Goal: Communication & Community: Answer question/provide support

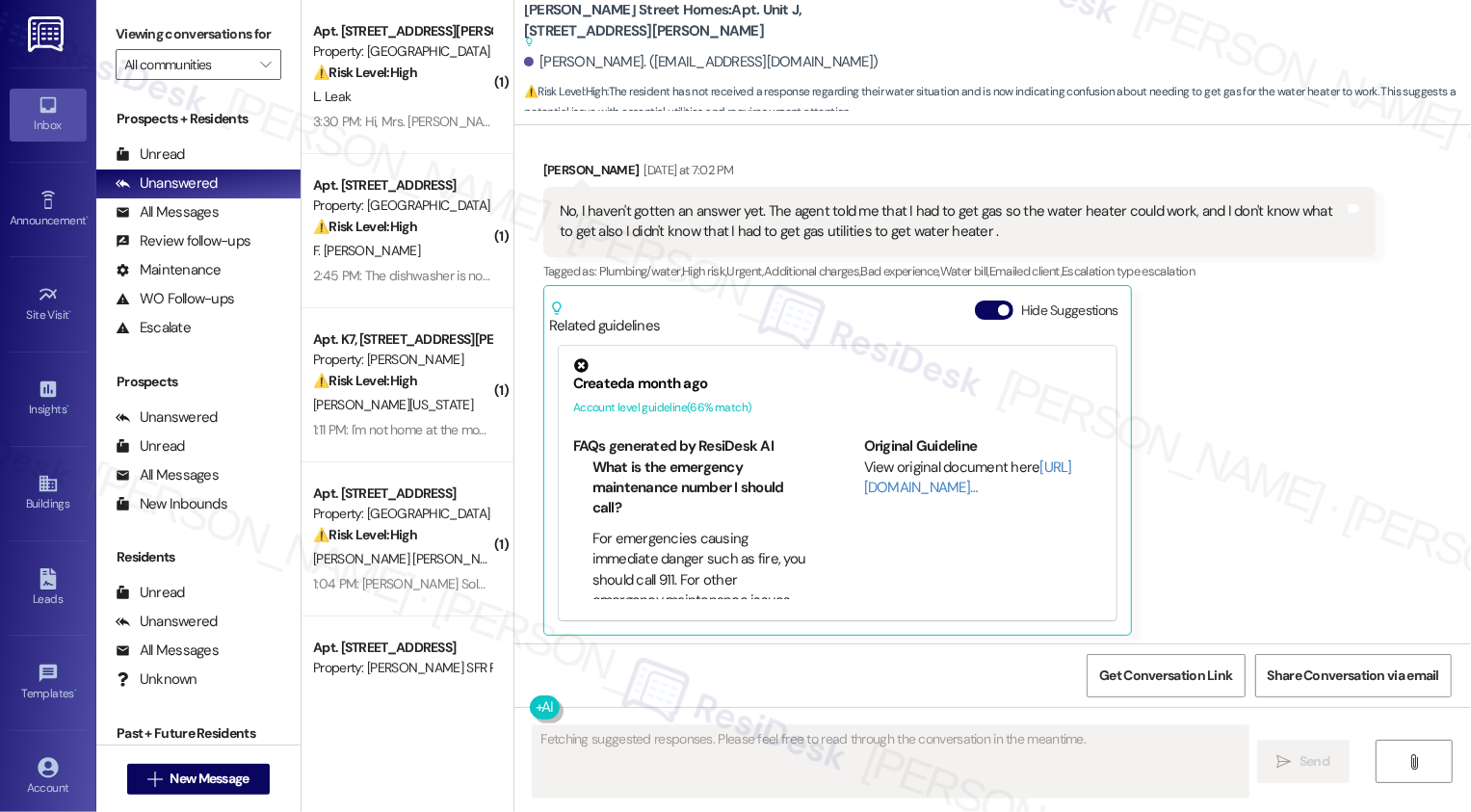
scroll to position [1402, 0]
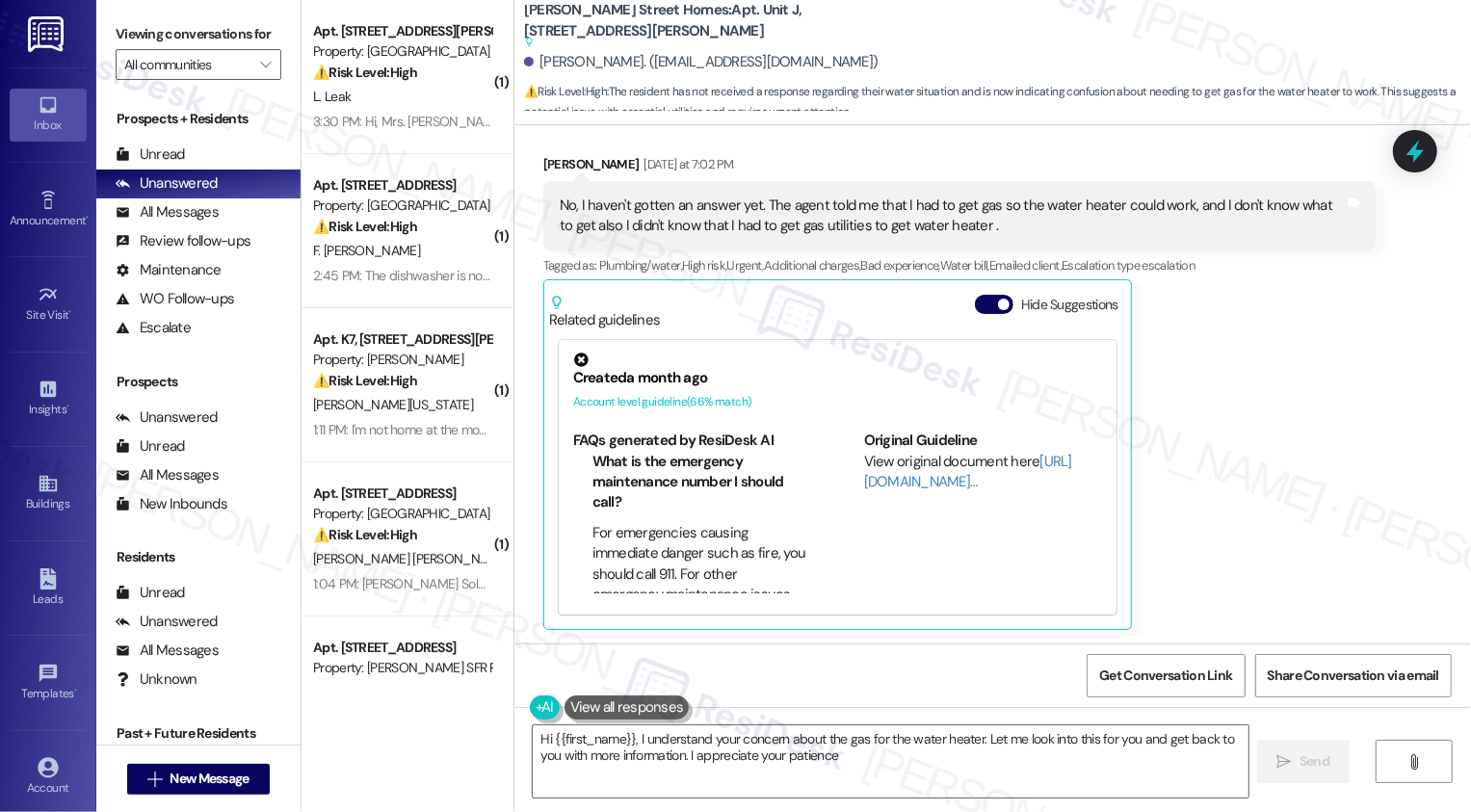
type textarea "Hi {{first_name}}, I understand your concern about the gas for the water heater…"
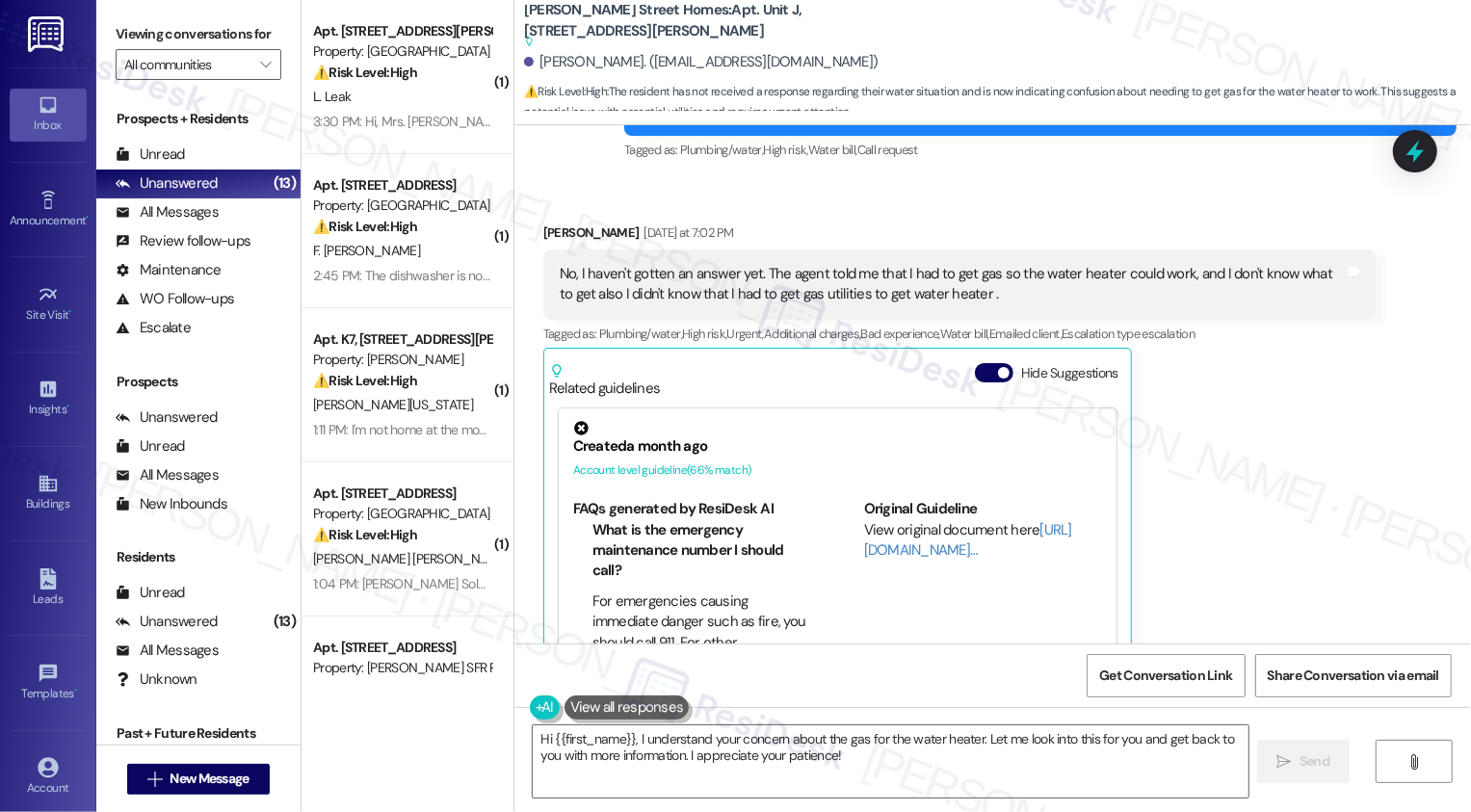
scroll to position [1617, 0]
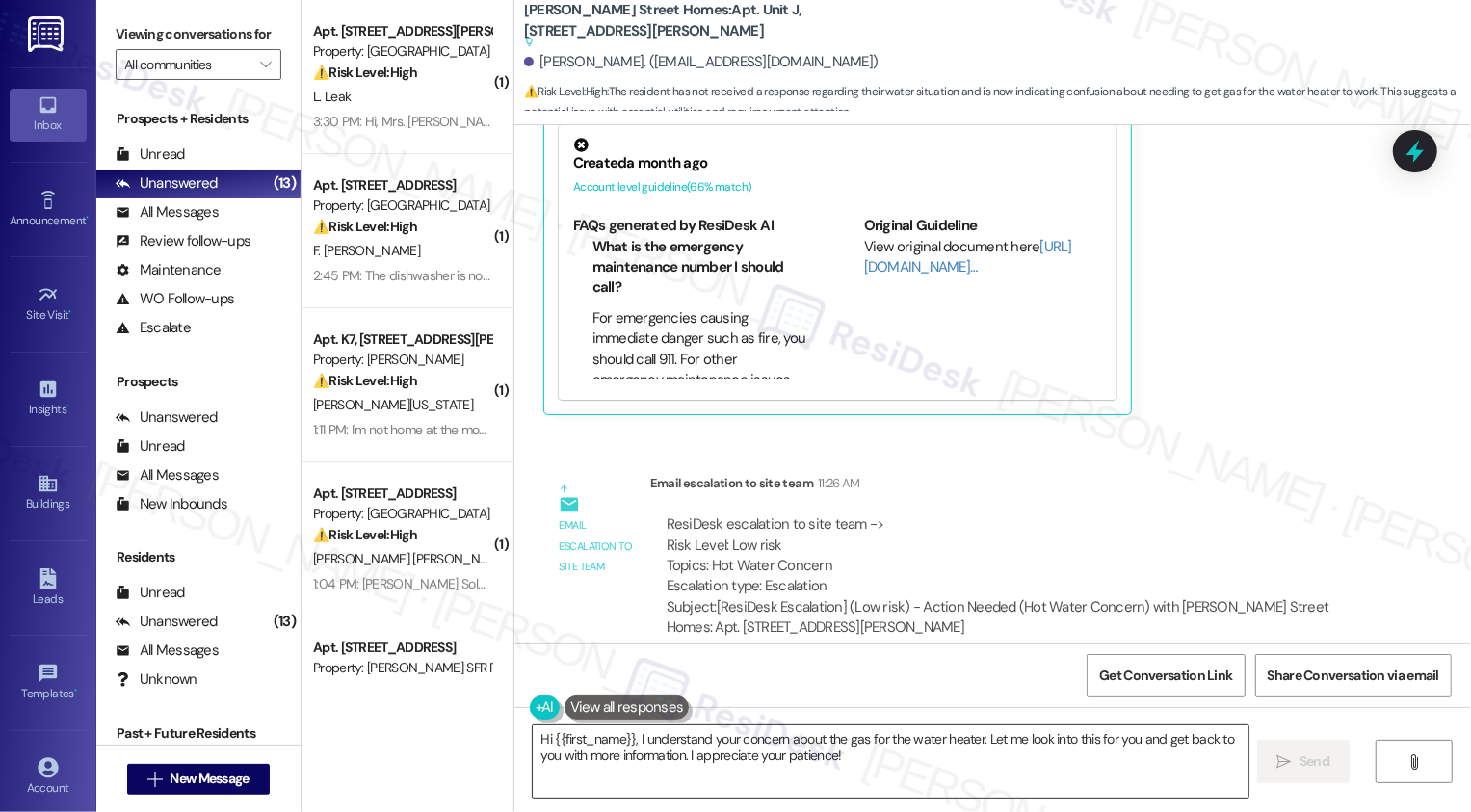
click at [616, 753] on textarea "Hi {{first_name}}, I understand your concern about the gas for the water heater…" at bounding box center [890, 760] width 716 height 72
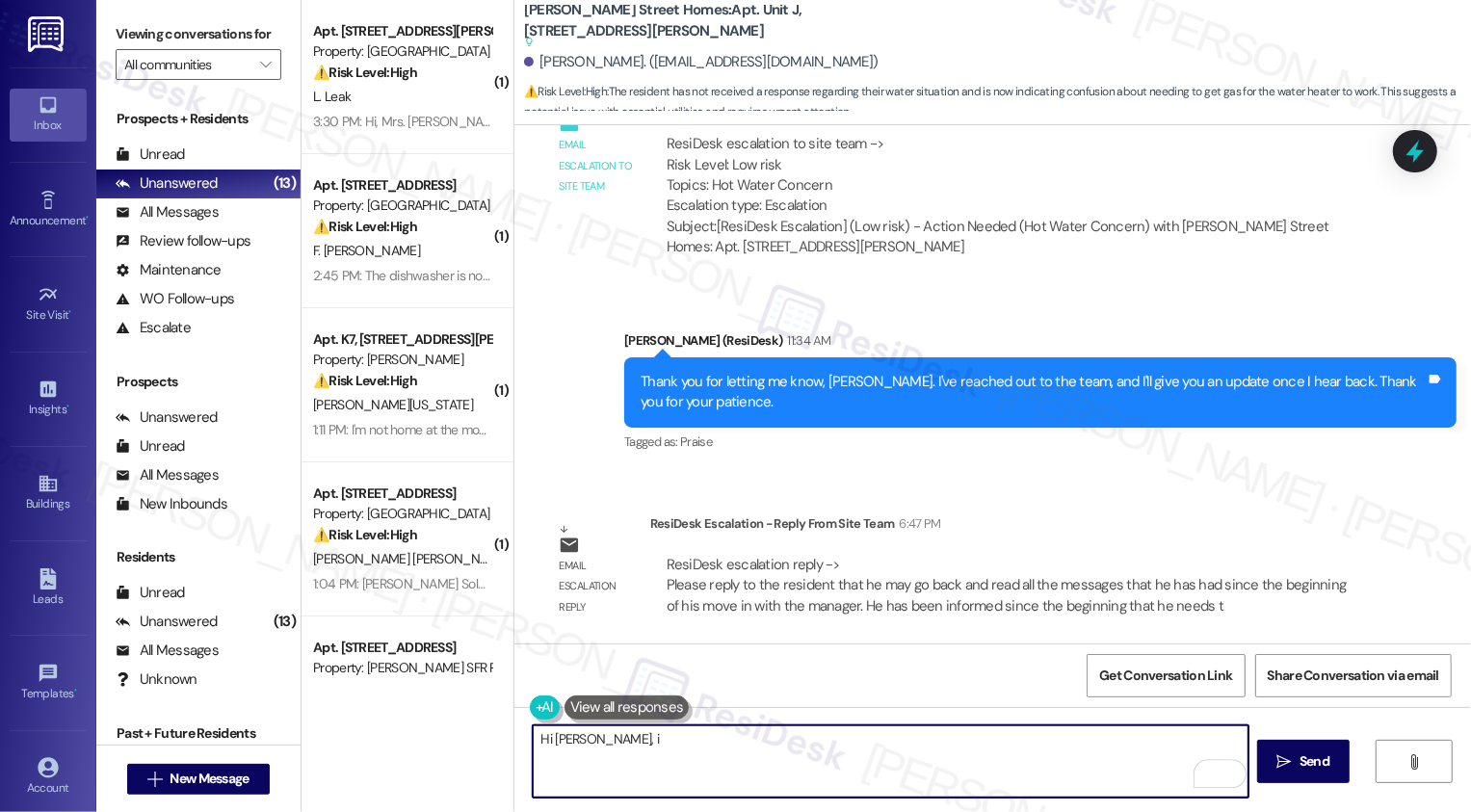
scroll to position [1999, 0]
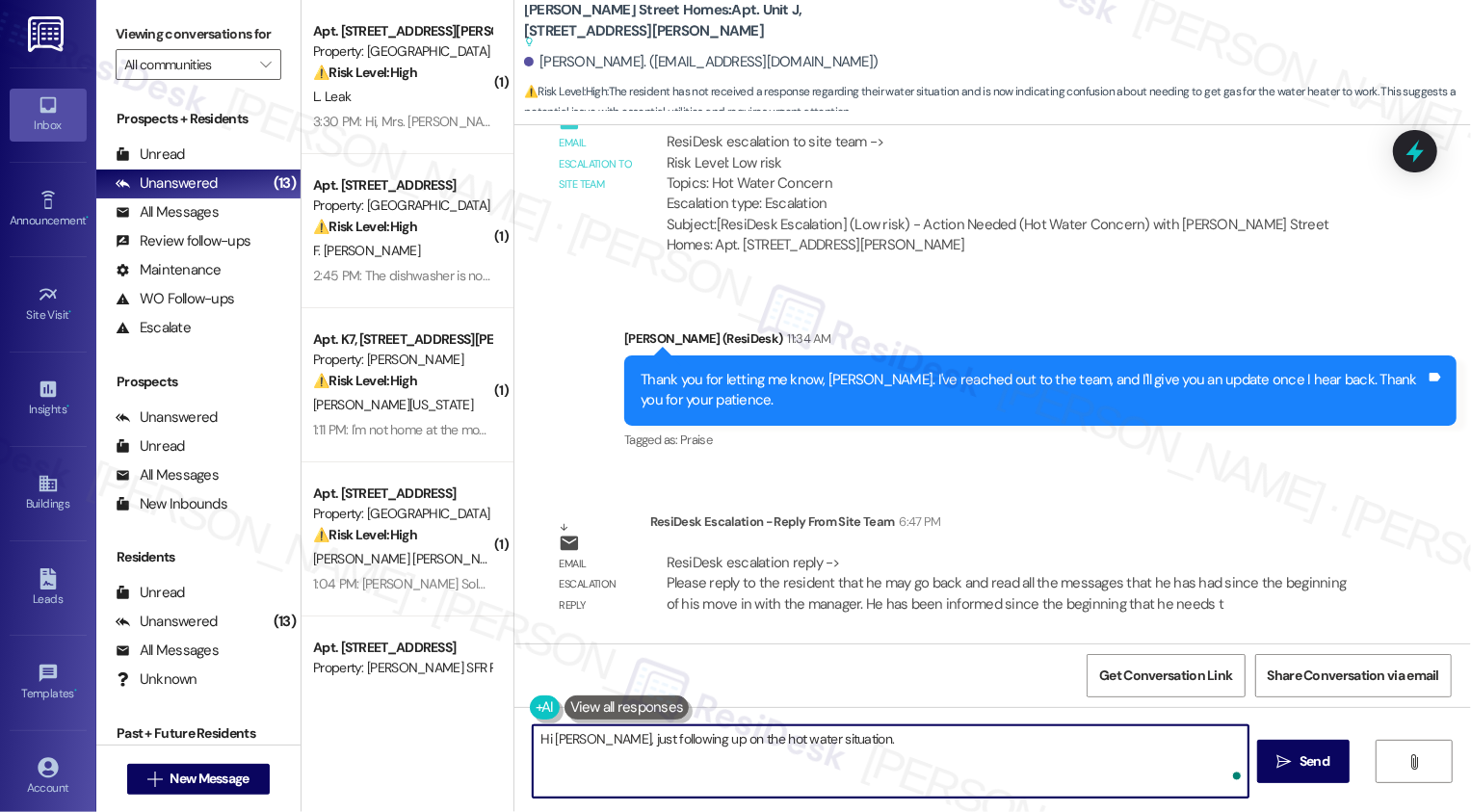
paste textarea "Hi {{first_name}}, I just want to share a note from the manager to clear things…"
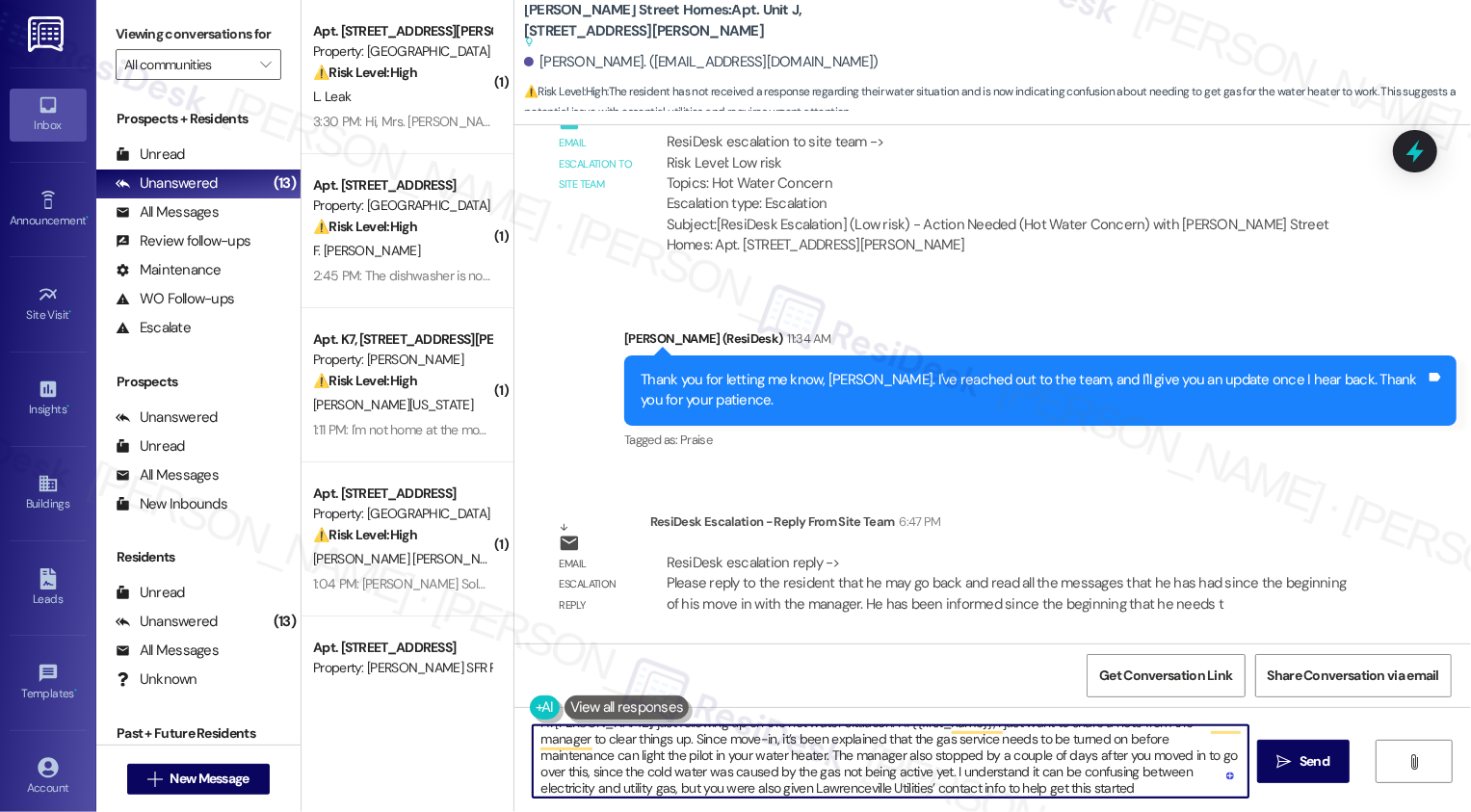
scroll to position [0, 0]
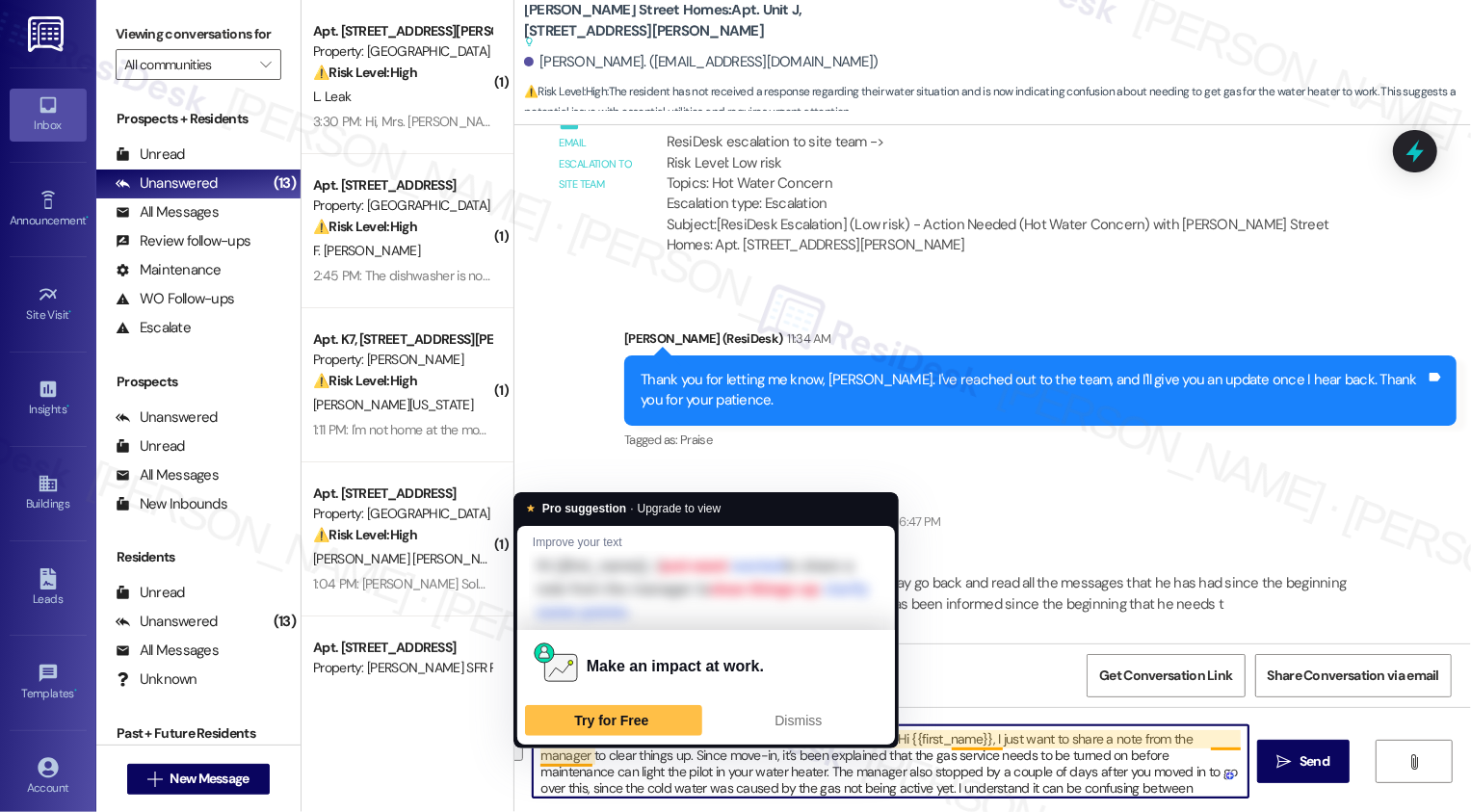
drag, startPoint x: 830, startPoint y: 736, endPoint x: 581, endPoint y: 752, distance: 249.5
click at [581, 752] on textarea "Hi [PERSON_NAME], just following up on the hot water situation. Hi {{first_name…" at bounding box center [890, 760] width 716 height 72
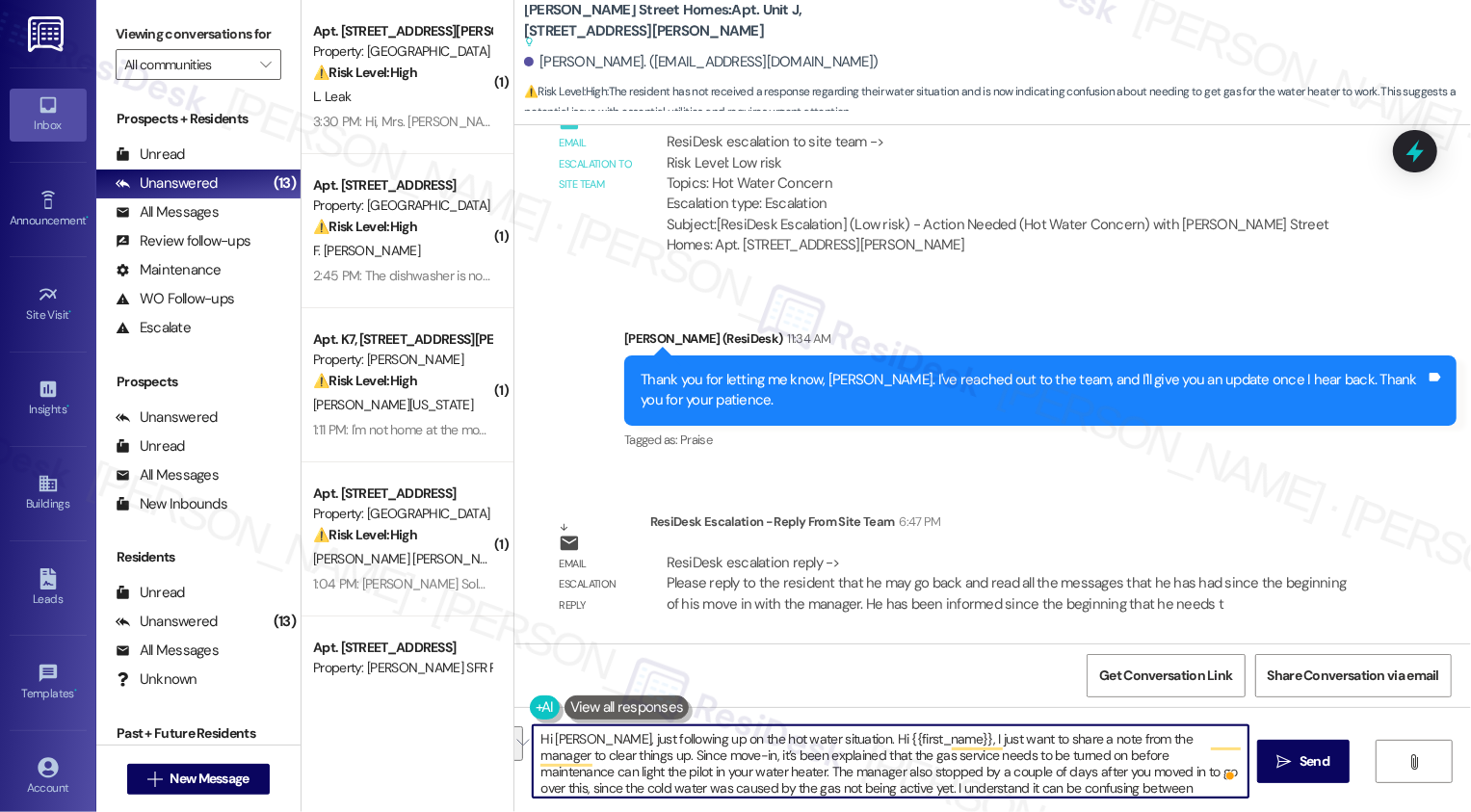
click at [859, 743] on textarea "Hi [PERSON_NAME], just following up on the hot water situation. Hi {{first_name…" at bounding box center [890, 760] width 716 height 72
drag, startPoint x: 929, startPoint y: 737, endPoint x: 594, endPoint y: 742, distance: 335.0
click at [594, 740] on textarea "Hi [PERSON_NAME], just following up on the hot water situation. Hi {{first_name…" at bounding box center [890, 760] width 716 height 72
drag, startPoint x: 595, startPoint y: 736, endPoint x: 699, endPoint y: 737, distance: 104.0
click at [699, 737] on textarea "Hi [PERSON_NAME], I just want to share a note from the manager to clear things …" at bounding box center [890, 760] width 716 height 72
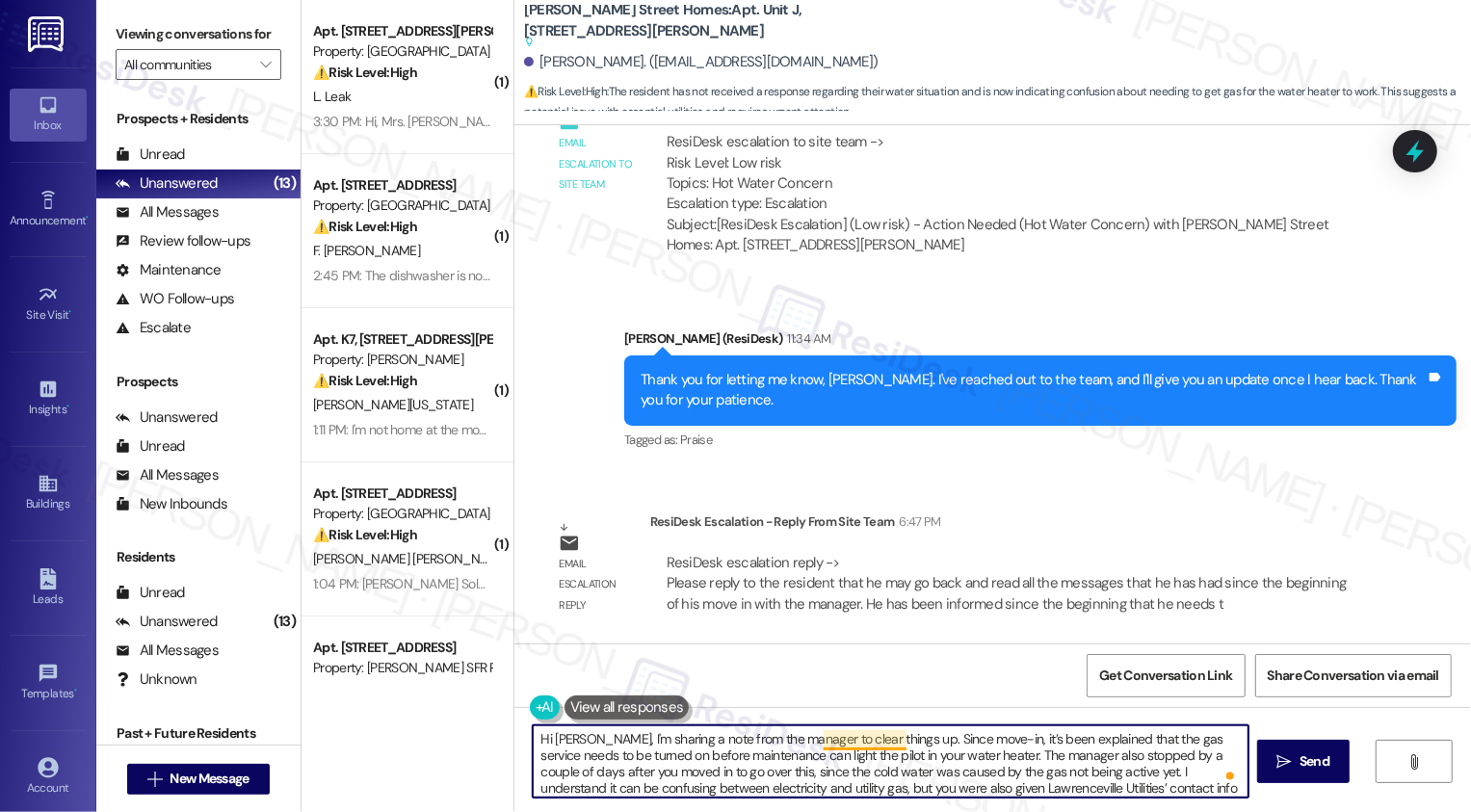
click at [893, 738] on textarea "Hi [PERSON_NAME], I'm sharing a note from the manager to clear things up. Since…" at bounding box center [890, 760] width 716 height 72
drag, startPoint x: 1181, startPoint y: 736, endPoint x: 1216, endPoint y: 739, distance: 35.1
click at [1216, 739] on textarea "Hi [PERSON_NAME], I'm sharing a note from the manager to clear things up regard…" at bounding box center [890, 760] width 716 height 72
click at [1098, 740] on textarea "Hi [PERSON_NAME], I'm sharing a note from the manager to clear things up regard…" at bounding box center [890, 760] width 716 height 72
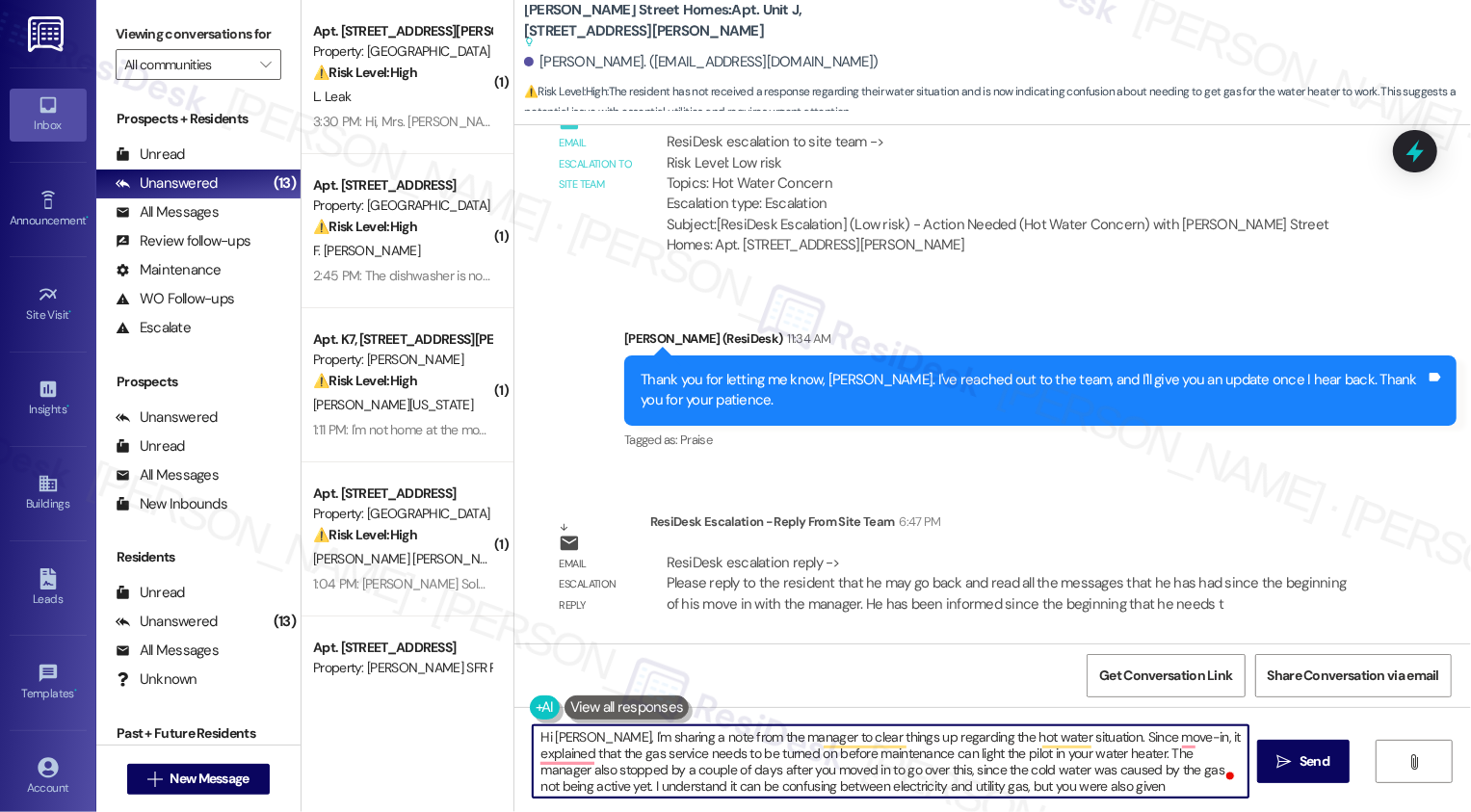
click at [1098, 740] on textarea "Hi [PERSON_NAME], I'm sharing a note from the manager to clear things up regard…" at bounding box center [890, 760] width 716 height 72
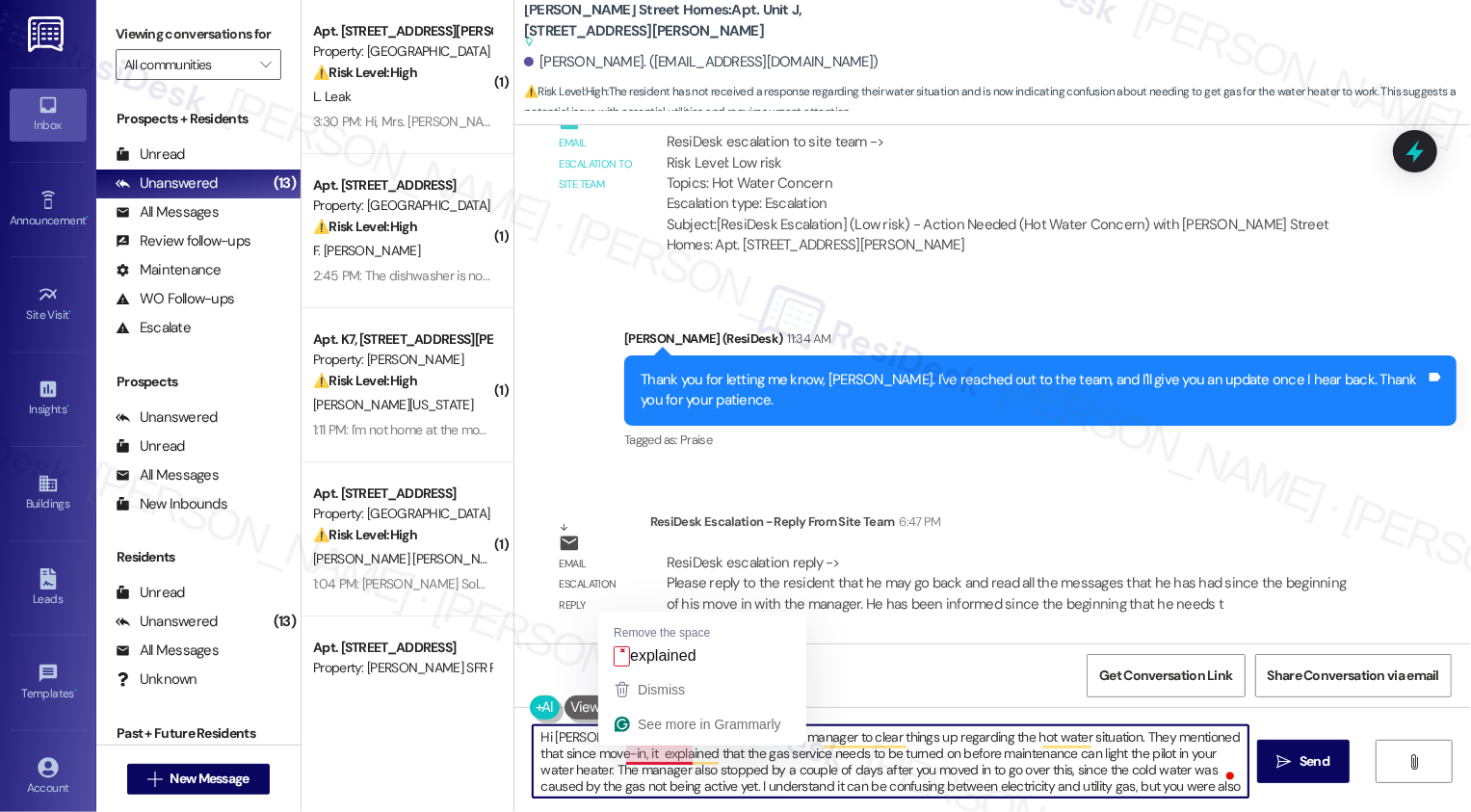
click at [621, 753] on textarea "Hi [PERSON_NAME], I'm sharing a note from the manager to clear things up regard…" at bounding box center [890, 760] width 716 height 72
click at [626, 753] on textarea "Hi [PERSON_NAME], I'm sharing a note from the manager to clear things up regard…" at bounding box center [890, 760] width 716 height 72
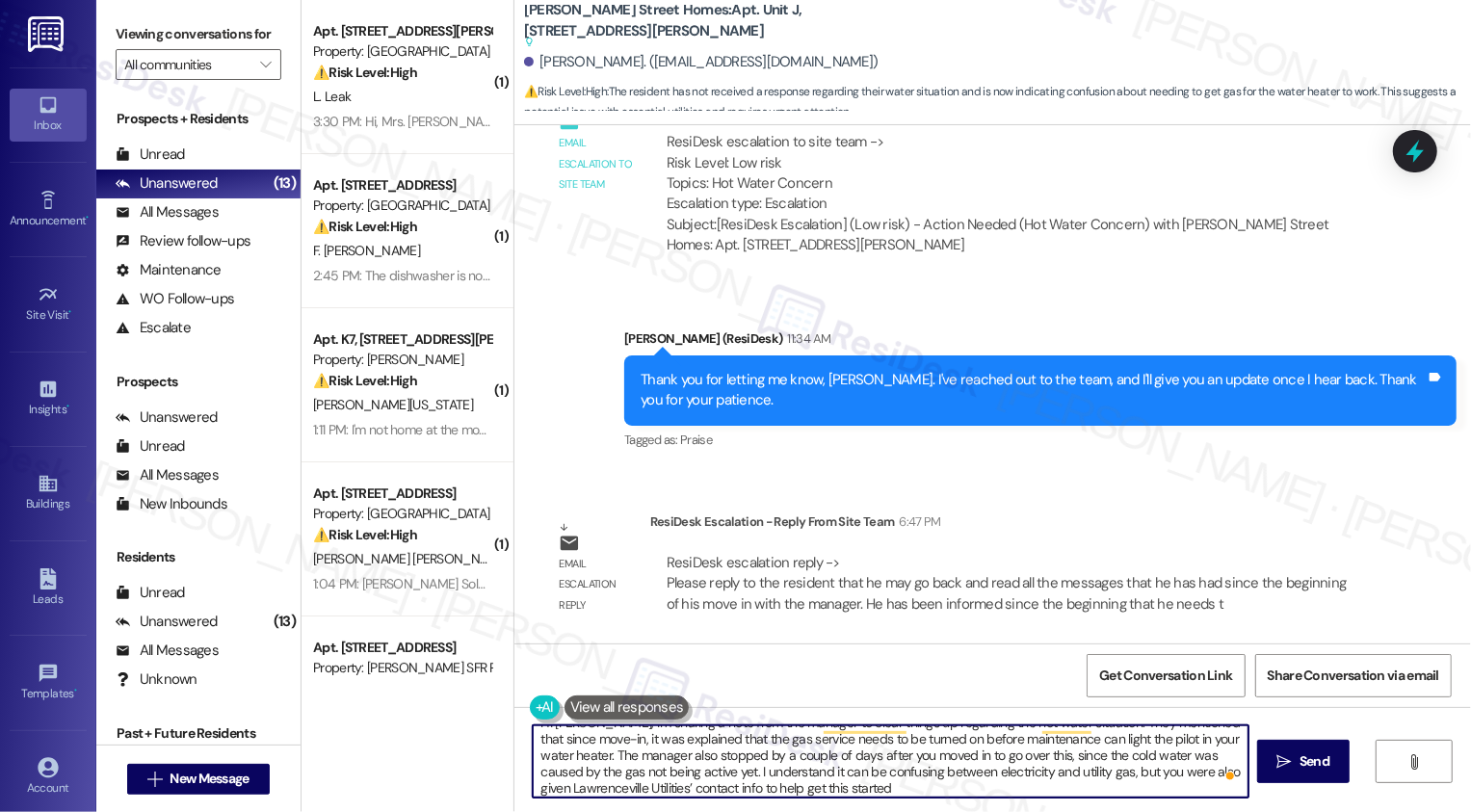
scroll to position [8, 0]
click at [650, 756] on textarea "Hi [PERSON_NAME], I'm sharing a note from the manager to clear things up regard…" at bounding box center [890, 760] width 716 height 72
drag, startPoint x: 754, startPoint y: 750, endPoint x: 817, endPoint y: 749, distance: 63.0
click at [817, 750] on textarea "Hi [PERSON_NAME], I'm sharing a note from the manager to clear things up regard…" at bounding box center [890, 760] width 716 height 72
paste textarea "utility gas"
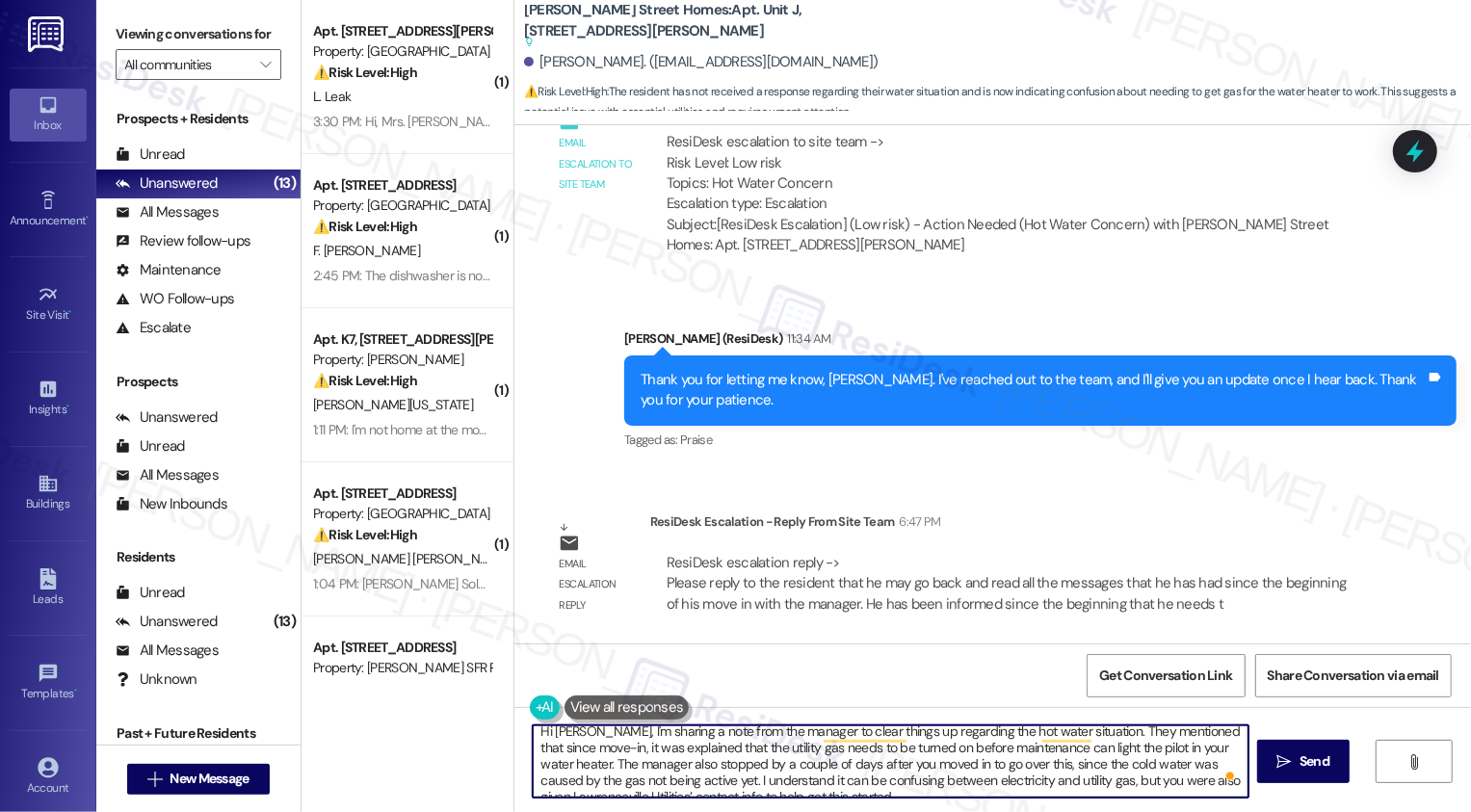
drag, startPoint x: 939, startPoint y: 749, endPoint x: 975, endPoint y: 748, distance: 36.0
click at [975, 748] on textarea "Hi [PERSON_NAME], I'm sharing a note from the manager to clear things up regard…" at bounding box center [890, 760] width 716 height 72
paste textarea "in order"
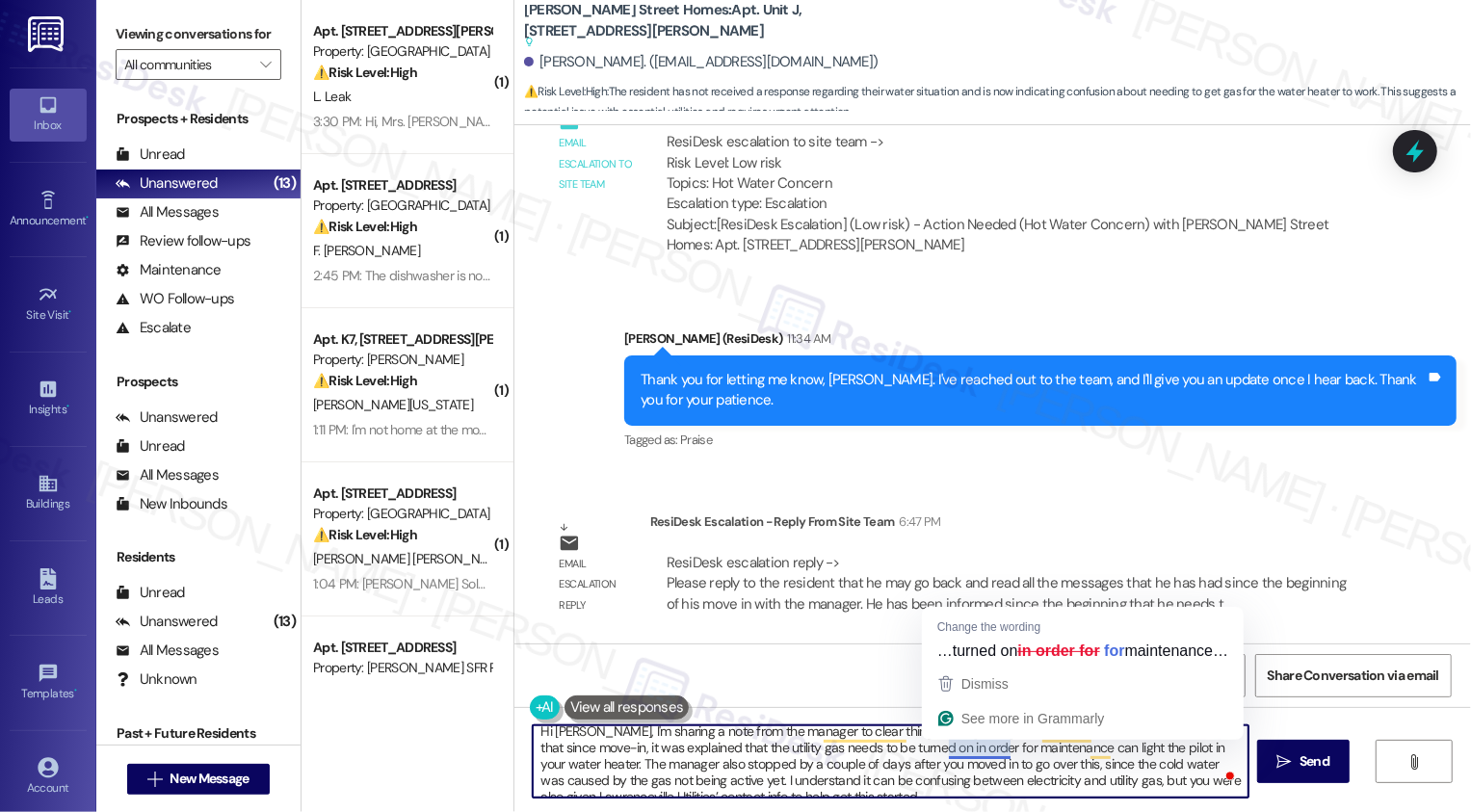
click at [959, 749] on textarea "Hi [PERSON_NAME], I'm sharing a note from the manager to clear things up regard…" at bounding box center [890, 760] width 716 height 72
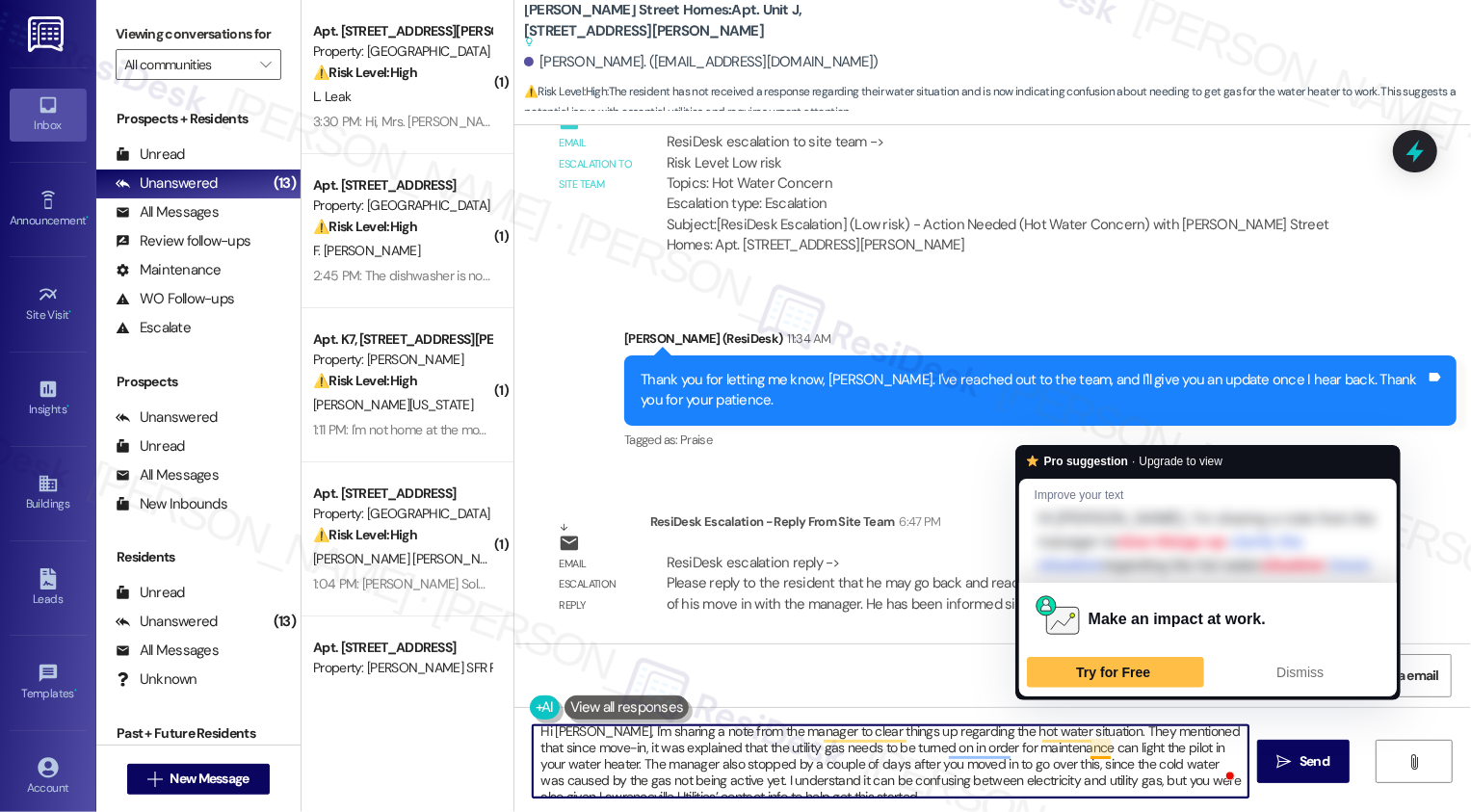
click at [1090, 748] on textarea "Hi [PERSON_NAME], I'm sharing a note from the manager to clear things up regard…" at bounding box center [890, 760] width 716 height 72
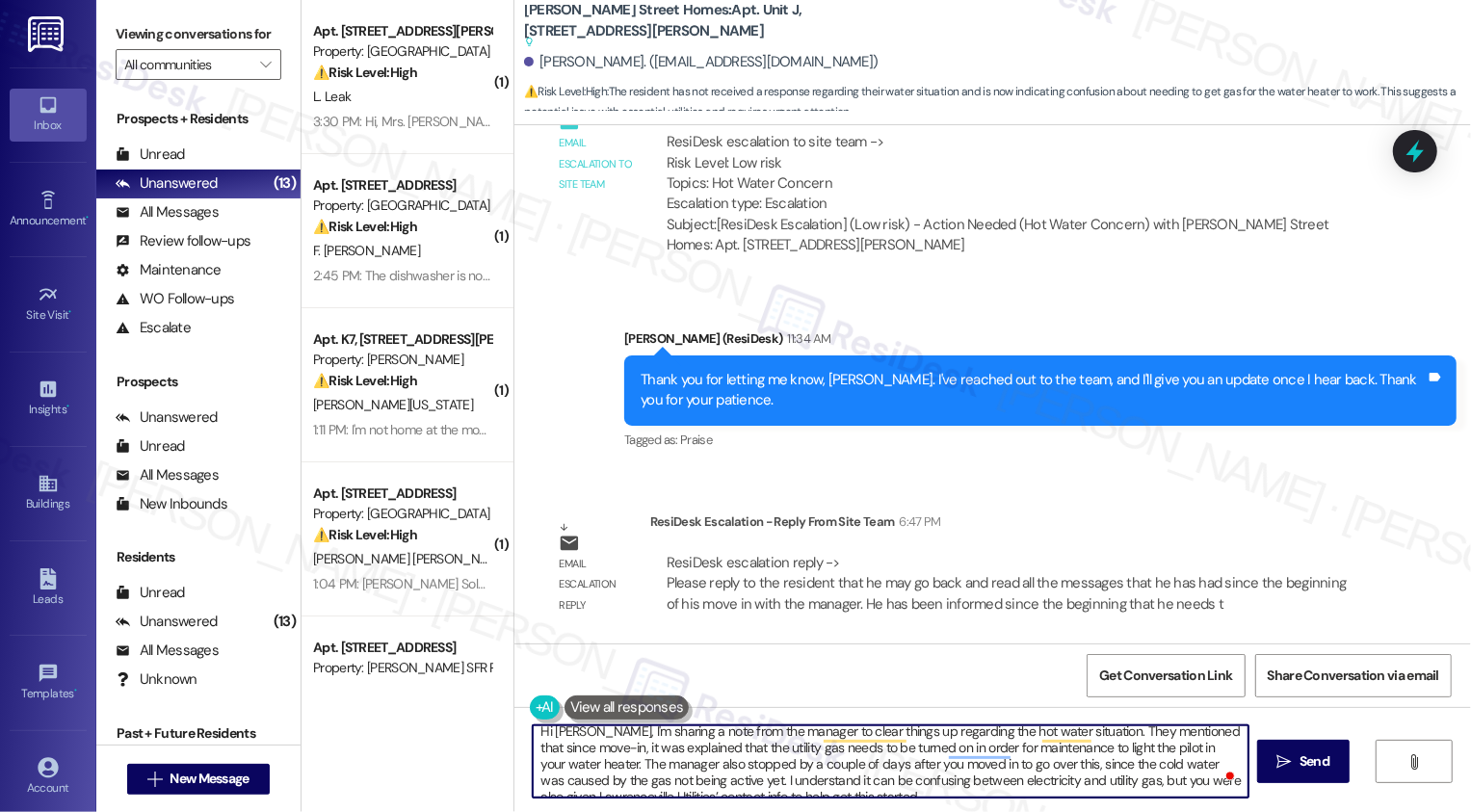
click at [950, 782] on textarea "Hi [PERSON_NAME], I'm sharing a note from the manager to clear things up regard…" at bounding box center [890, 760] width 716 height 72
click at [1092, 746] on textarea "Hi [PERSON_NAME], I'm sharing a note from the manager to clear things up regard…" at bounding box center [890, 760] width 716 height 72
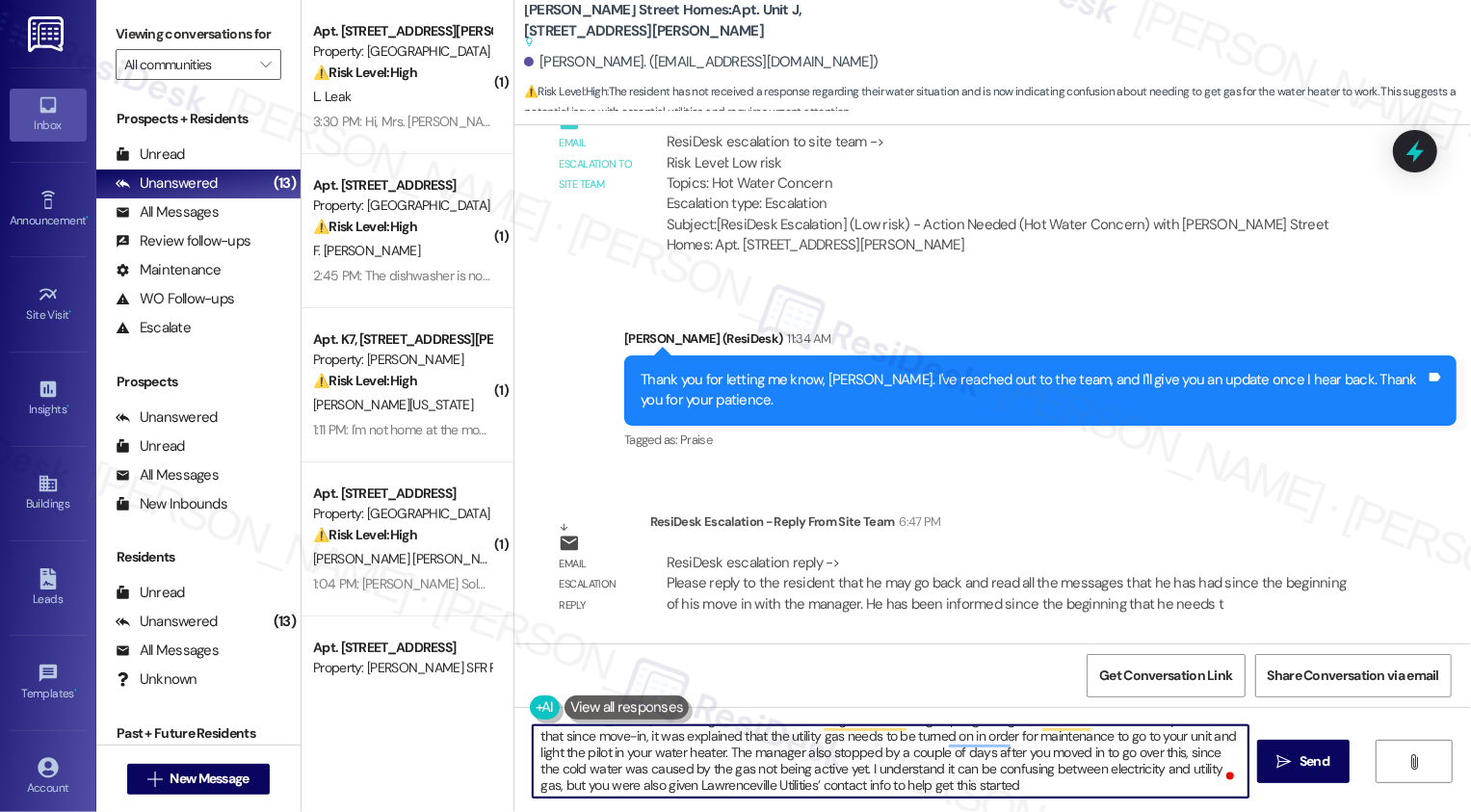
click at [937, 761] on textarea "Hi [PERSON_NAME], I'm sharing a note from the manager to clear things up regard…" at bounding box center [890, 760] width 716 height 72
click at [1208, 766] on textarea "Hi [PERSON_NAME], I'm sharing a note from the manager to clear things up regard…" at bounding box center [890, 760] width 716 height 72
click at [1035, 789] on textarea "Hi [PERSON_NAME], I'm sharing a note from the manager to clear things up regard…" at bounding box center [890, 760] width 716 height 72
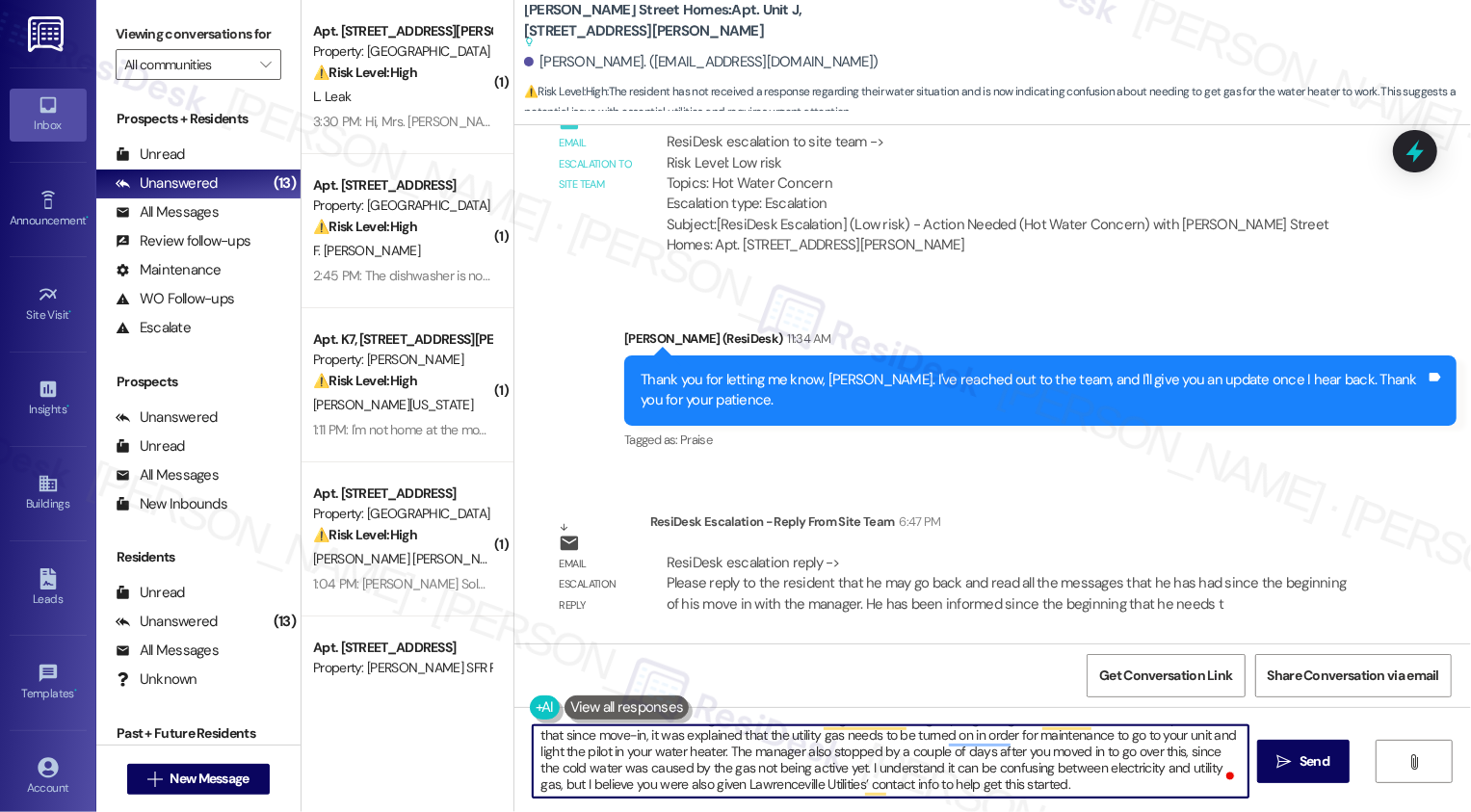
paste textarea "it might be helpful to take another look at the messages you’ve exchanged with …"
click at [1012, 773] on textarea "Hi [PERSON_NAME], I'm sharing a note from the manager to clear things up regard…" at bounding box center [890, 760] width 716 height 72
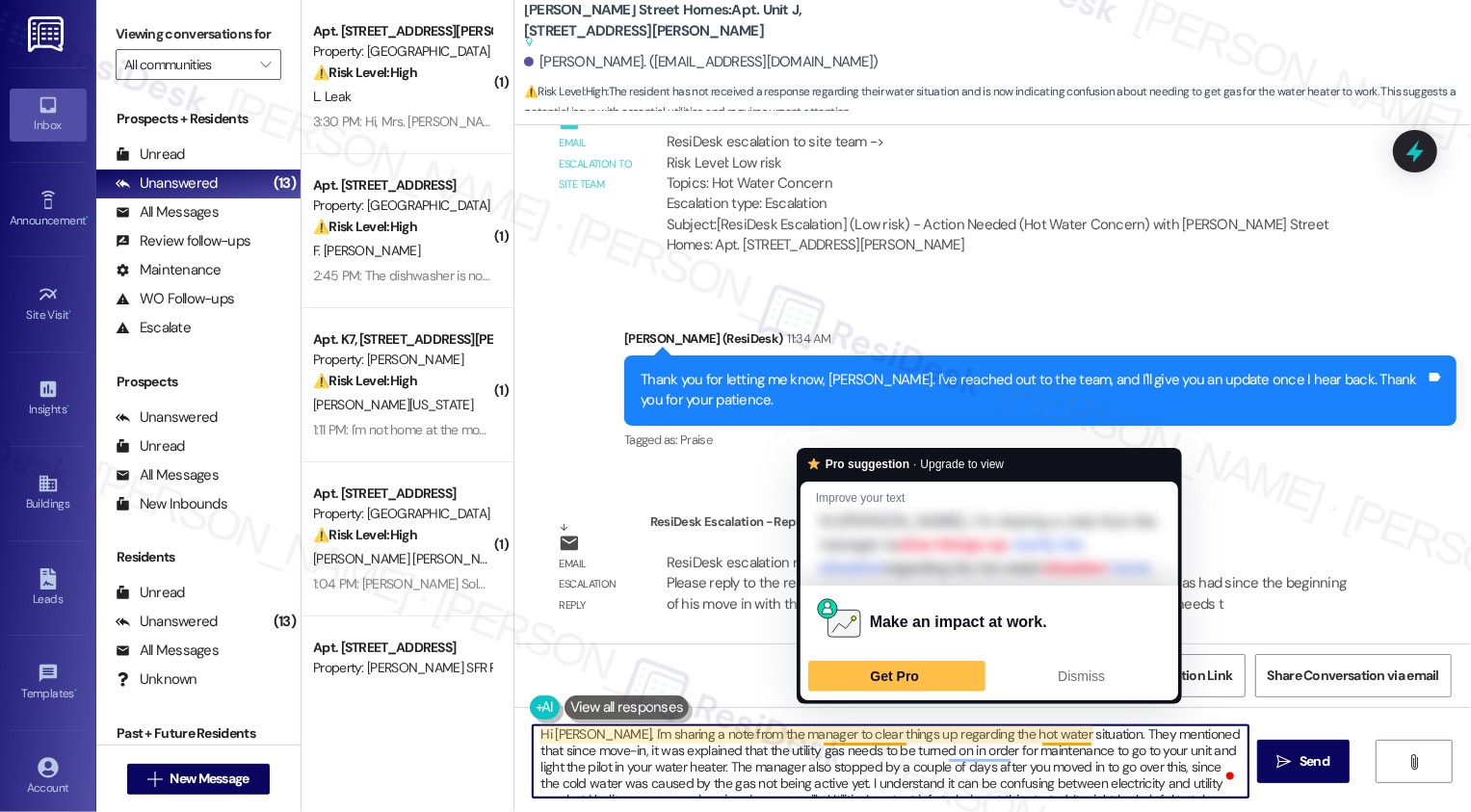
click at [847, 738] on textarea "Hi [PERSON_NAME], I'm sharing a note from the manager to clear things up regard…" at bounding box center [890, 760] width 716 height 72
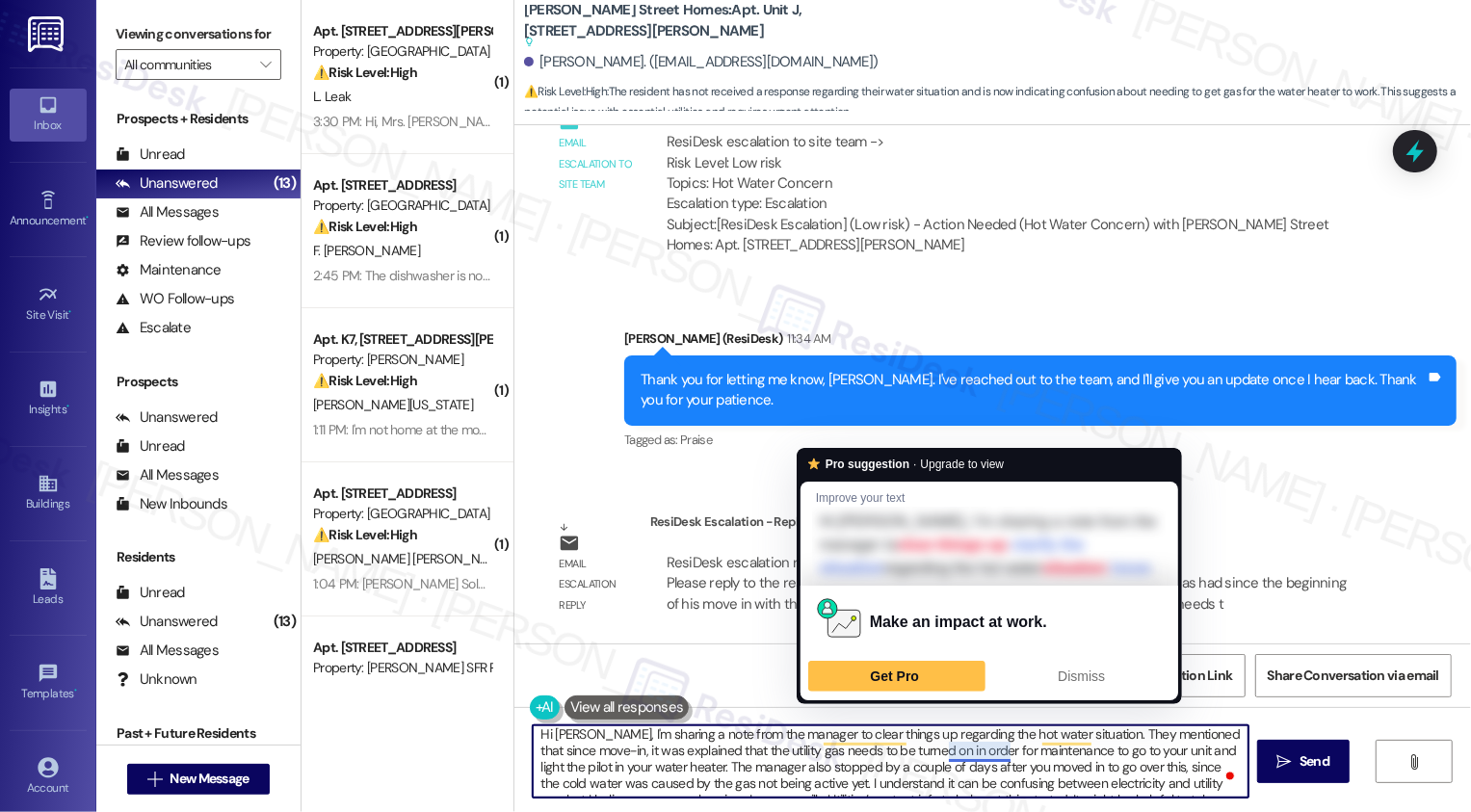
click at [951, 744] on textarea "Hi [PERSON_NAME], I'm sharing a note from the manager to clear things up regard…" at bounding box center [890, 760] width 716 height 72
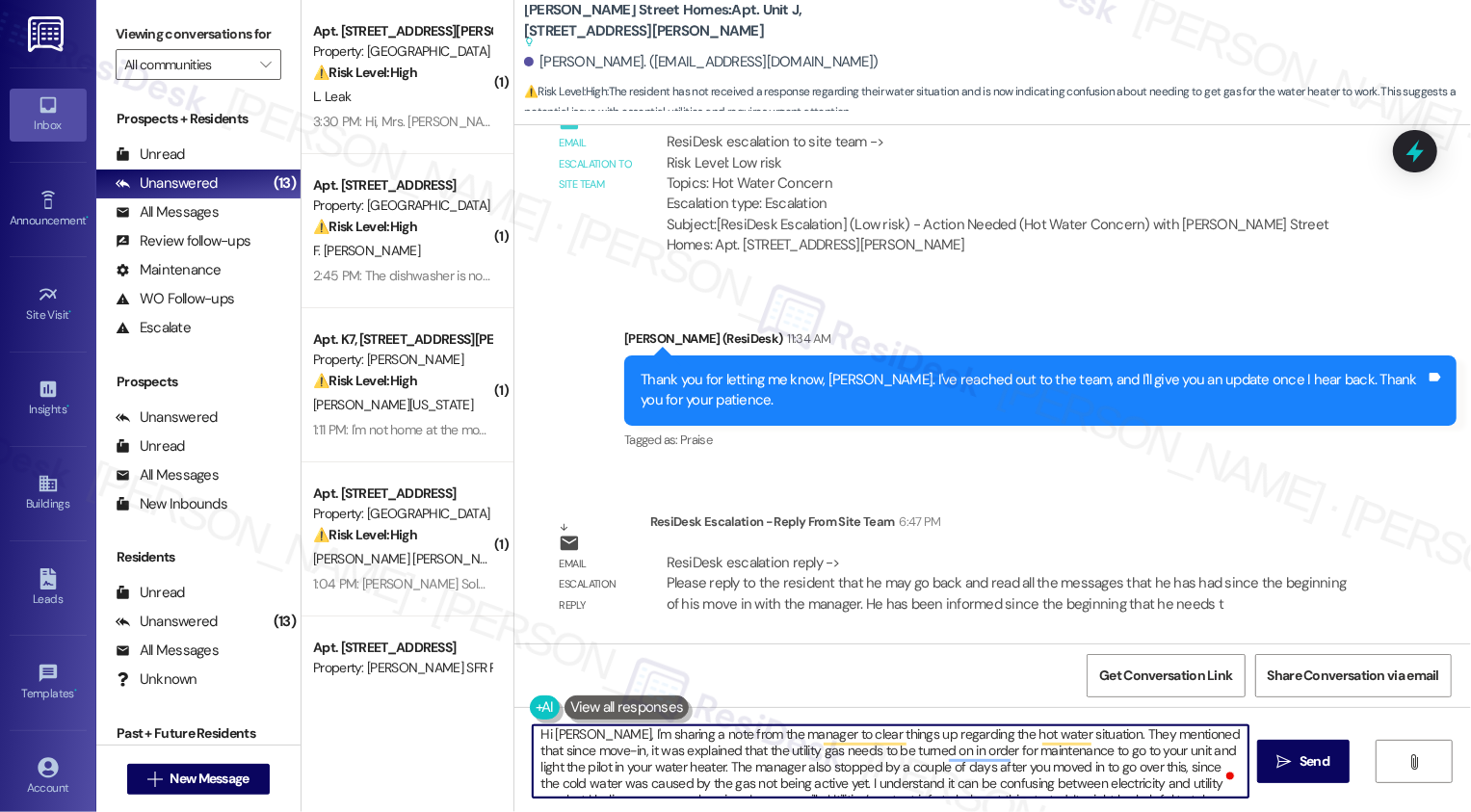
click at [636, 762] on textarea "Hi [PERSON_NAME], I'm sharing a note from the manager to clear things up regard…" at bounding box center [890, 760] width 716 height 72
click at [711, 761] on textarea "Hi [PERSON_NAME], I'm sharing a note from the manager to clear things up regard…" at bounding box center [890, 760] width 716 height 72
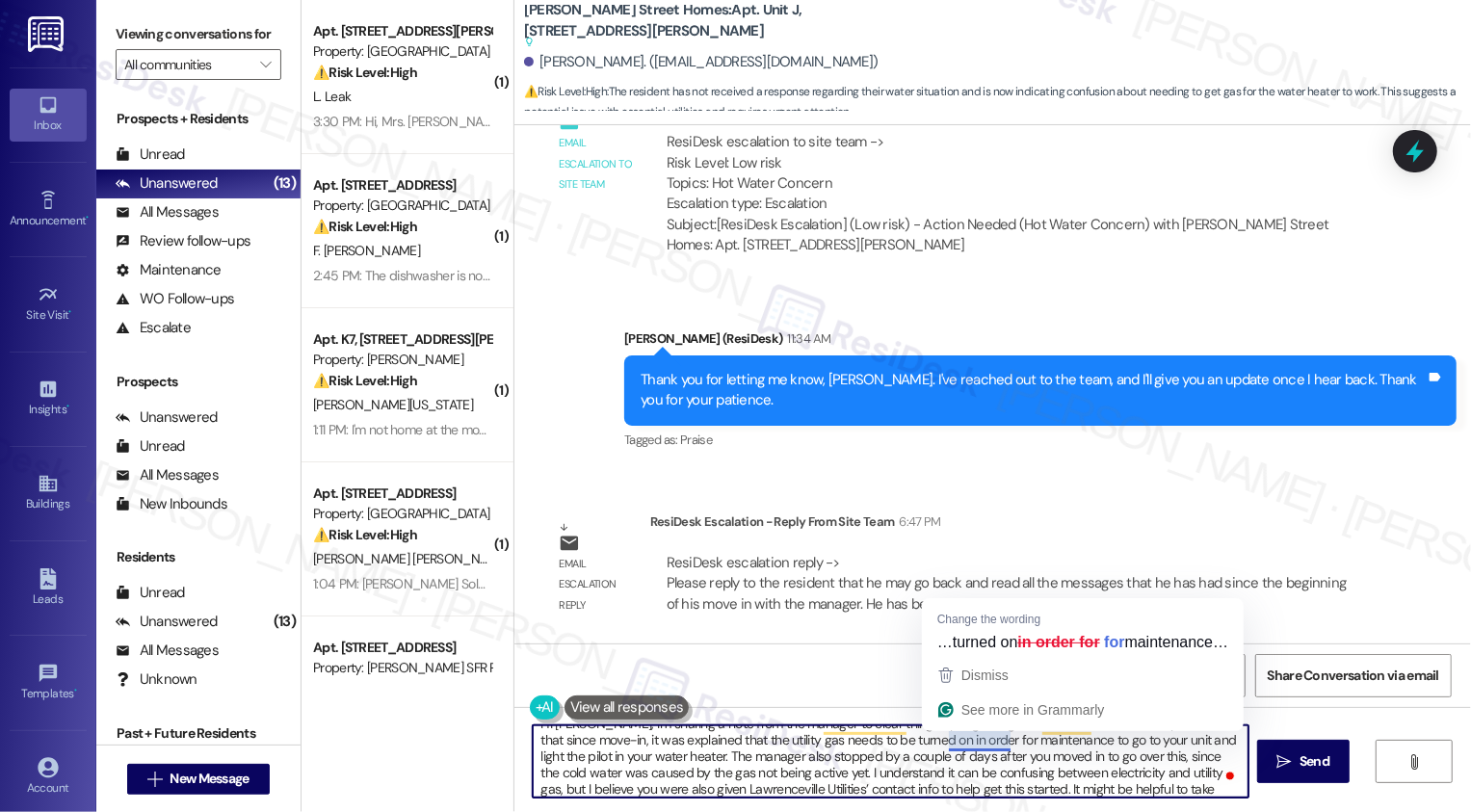
click at [919, 763] on textarea "Hi [PERSON_NAME], I'm sharing a note from the manager to clear things up regard…" at bounding box center [890, 760] width 716 height 72
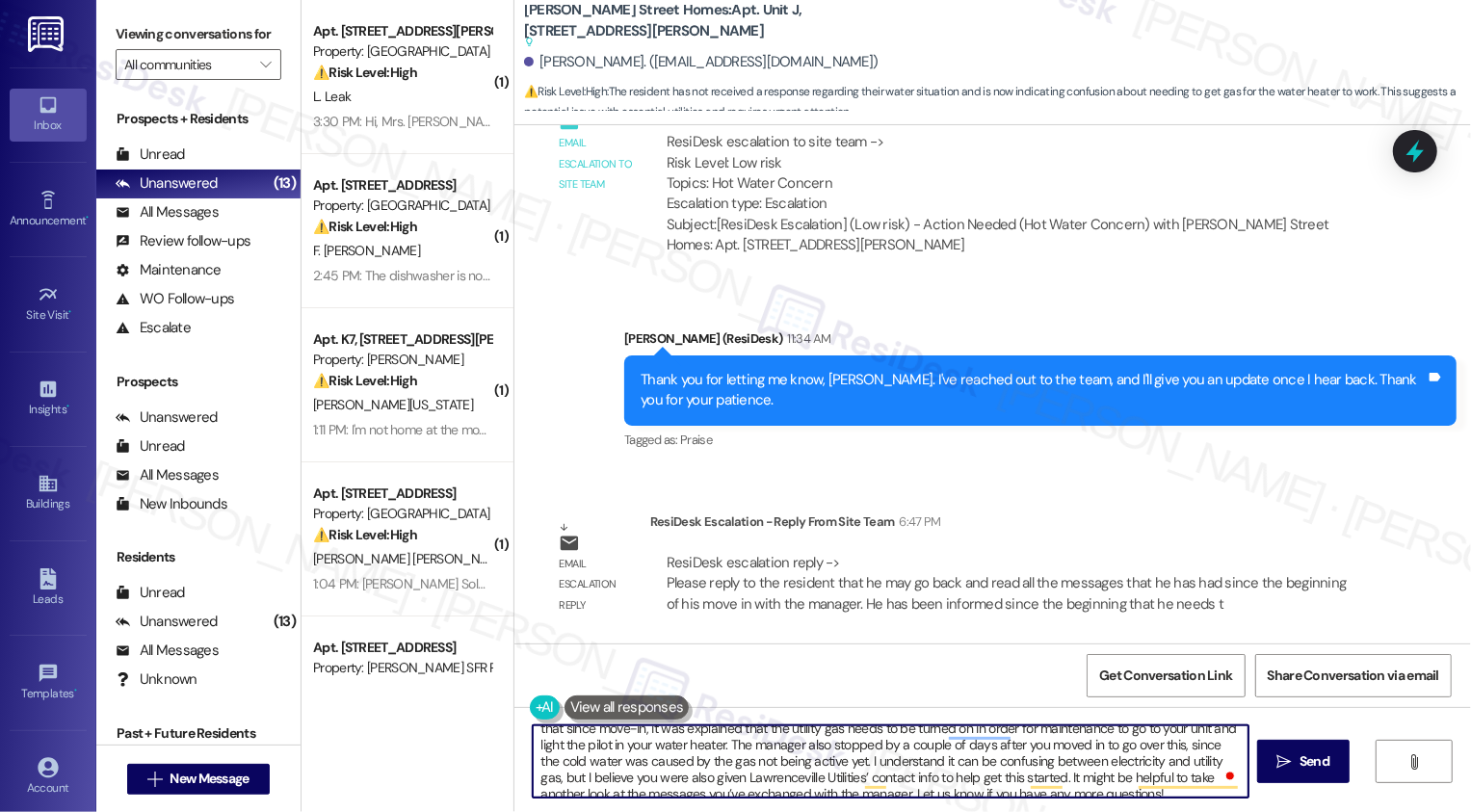
scroll to position [38, 0]
click at [647, 774] on textarea "Hi [PERSON_NAME], I'm sharing a note from the manager to clear things up regard…" at bounding box center [890, 760] width 716 height 72
click at [983, 769] on textarea "Hi [PERSON_NAME], I'm sharing a note from the manager to clear things up regard…" at bounding box center [890, 760] width 716 height 72
click at [821, 781] on textarea "Hi [PERSON_NAME], I'm sharing a note from the manager to clear things up regard…" at bounding box center [890, 760] width 716 height 72
type textarea "Hi [PERSON_NAME], I'm sharing a note from the manager to clear things up regard…"
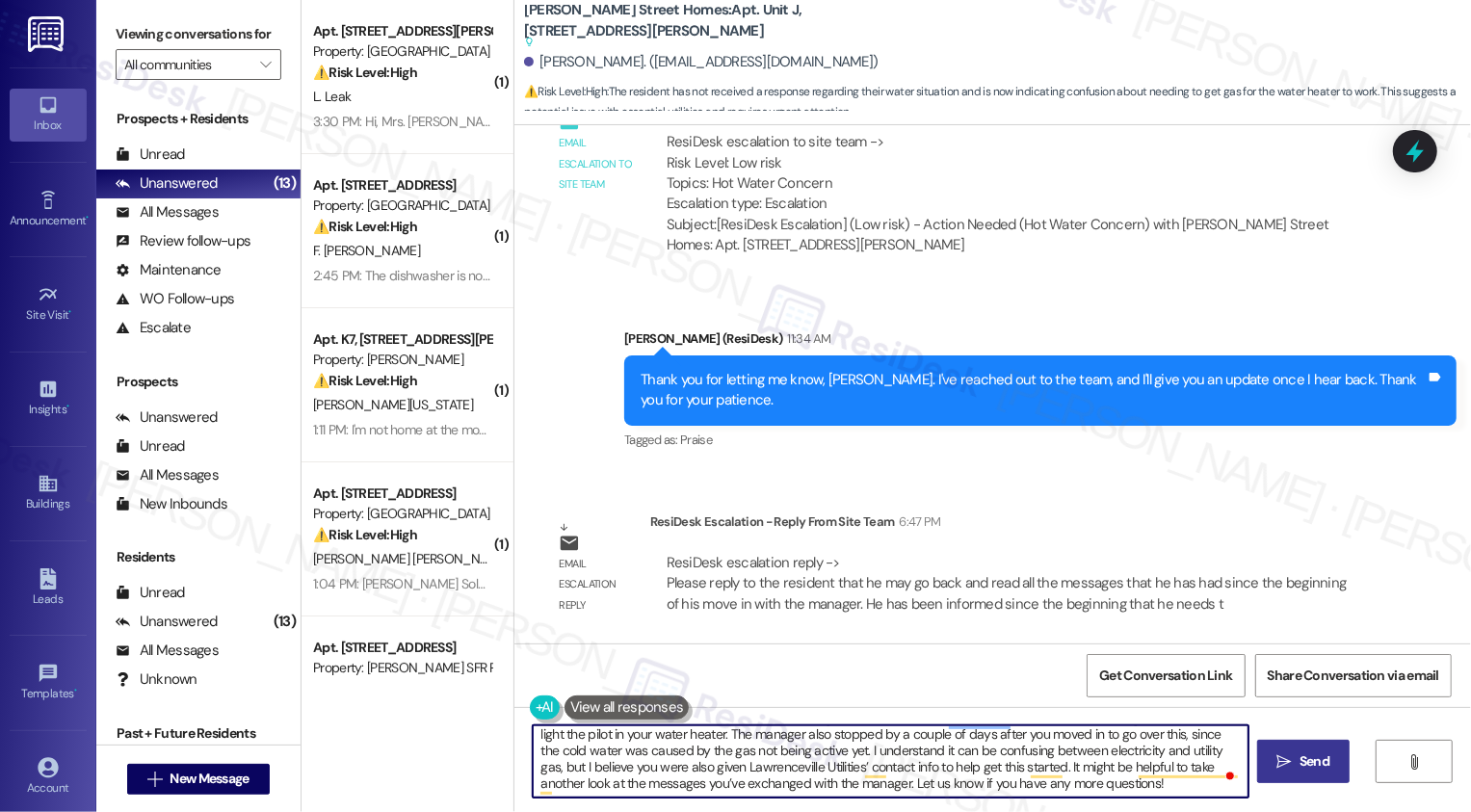
click at [1277, 764] on icon "" at bounding box center [1284, 761] width 15 height 16
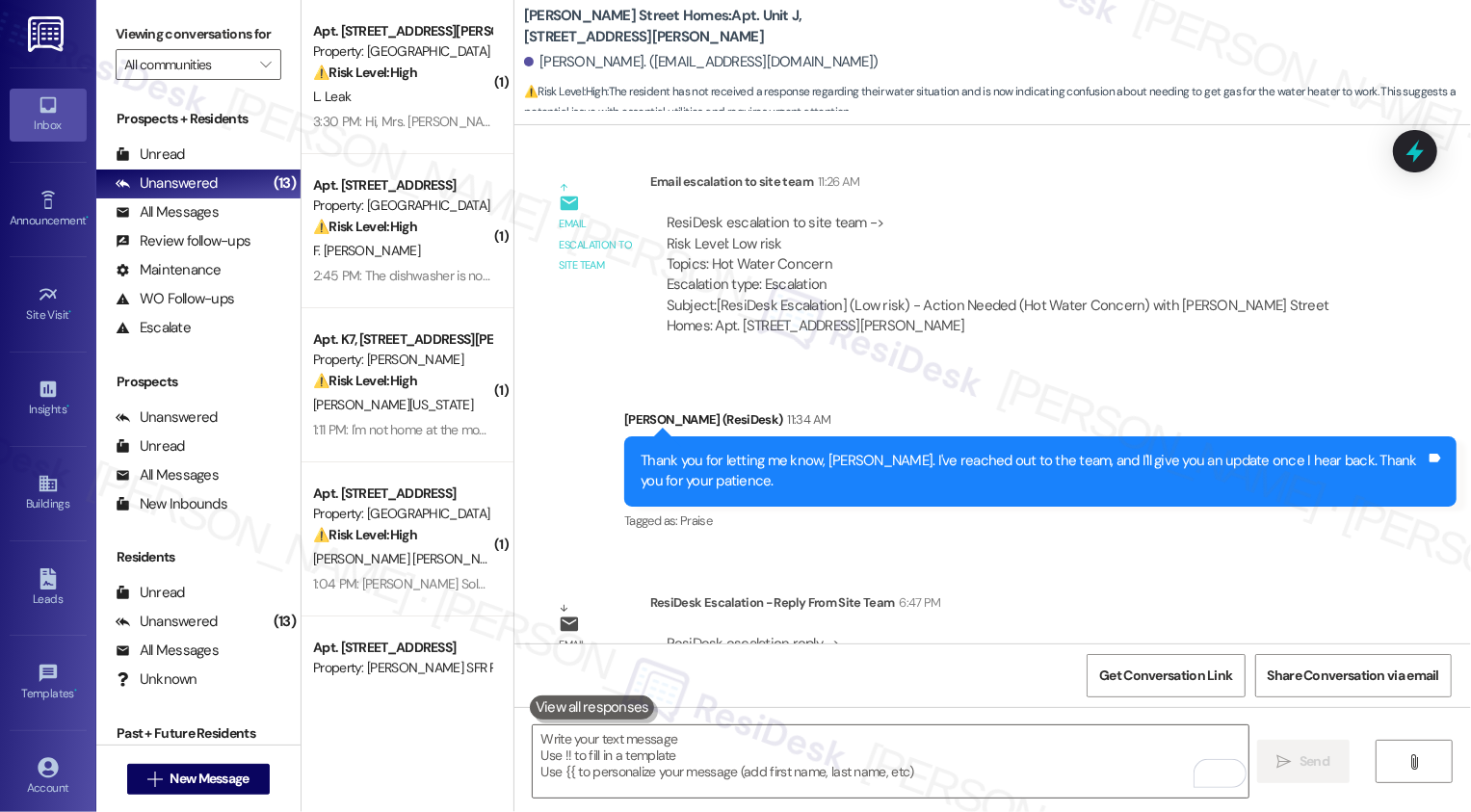
scroll to position [2235, 0]
